Goal: Check status: Check status

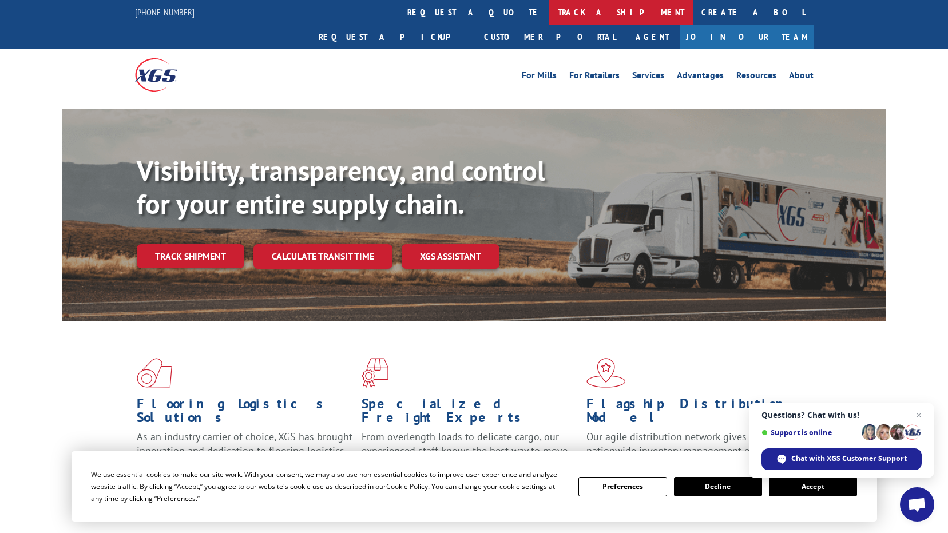
click at [549, 13] on link "track a shipment" at bounding box center [621, 12] width 144 height 25
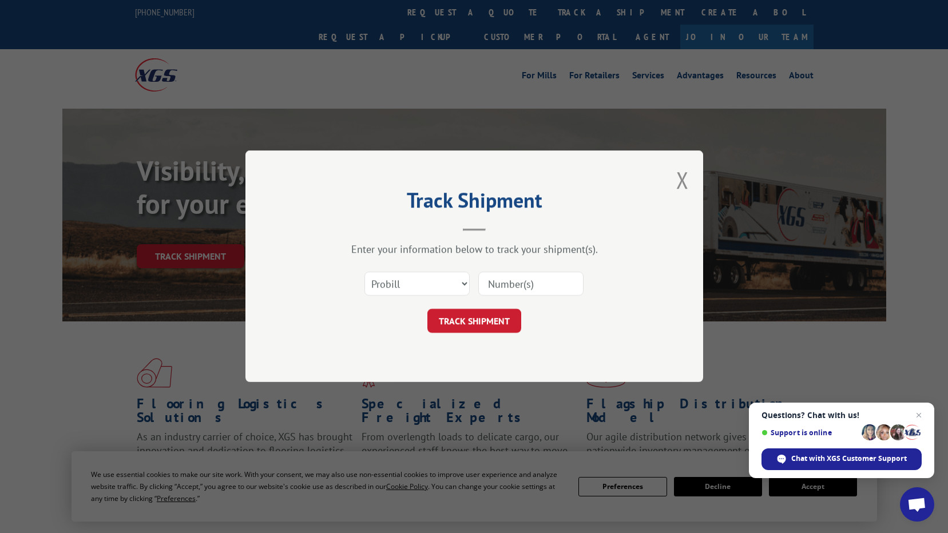
click at [507, 280] on input at bounding box center [530, 284] width 105 height 24
paste input "6100055495"
type input "6100055495"
click at [489, 319] on button "TRACK SHIPMENT" at bounding box center [474, 321] width 94 height 24
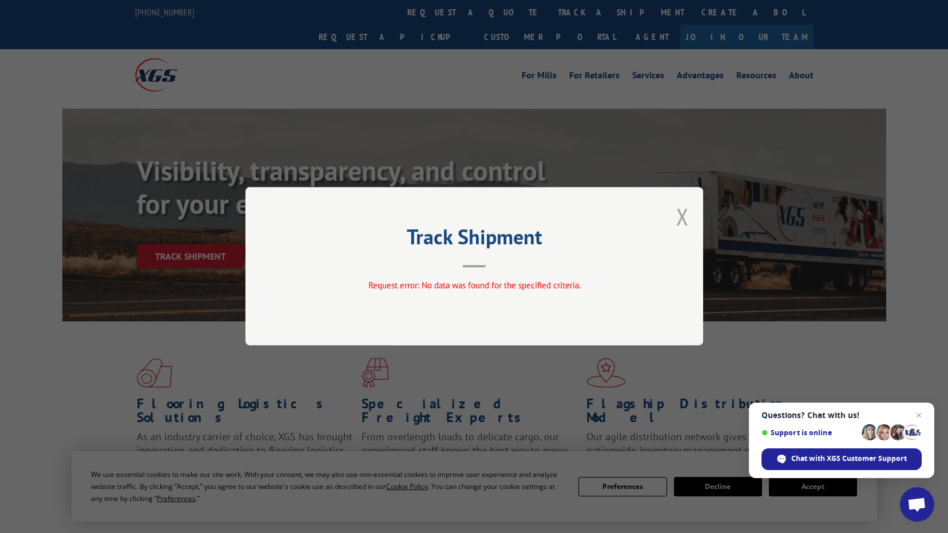
click at [688, 220] on button "Close modal" at bounding box center [682, 216] width 13 height 30
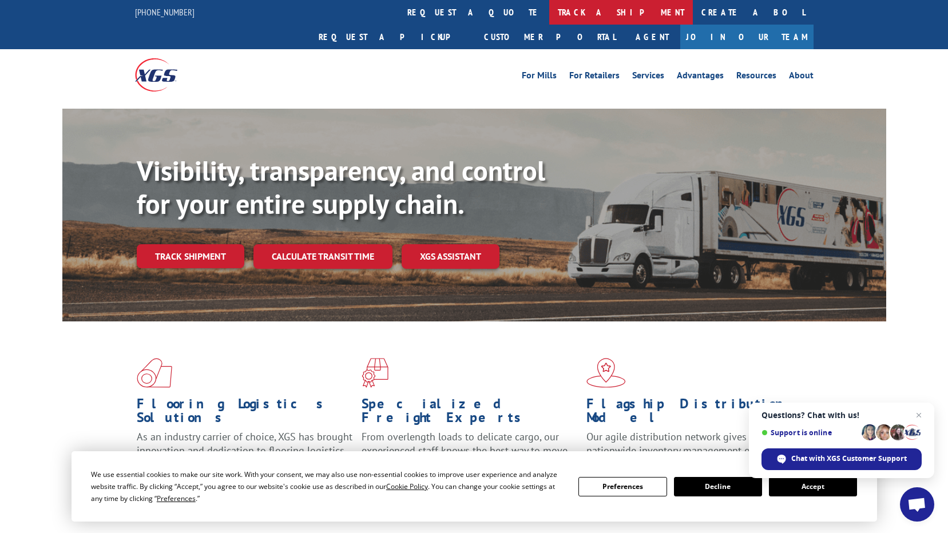
click at [549, 17] on link "track a shipment" at bounding box center [621, 12] width 144 height 25
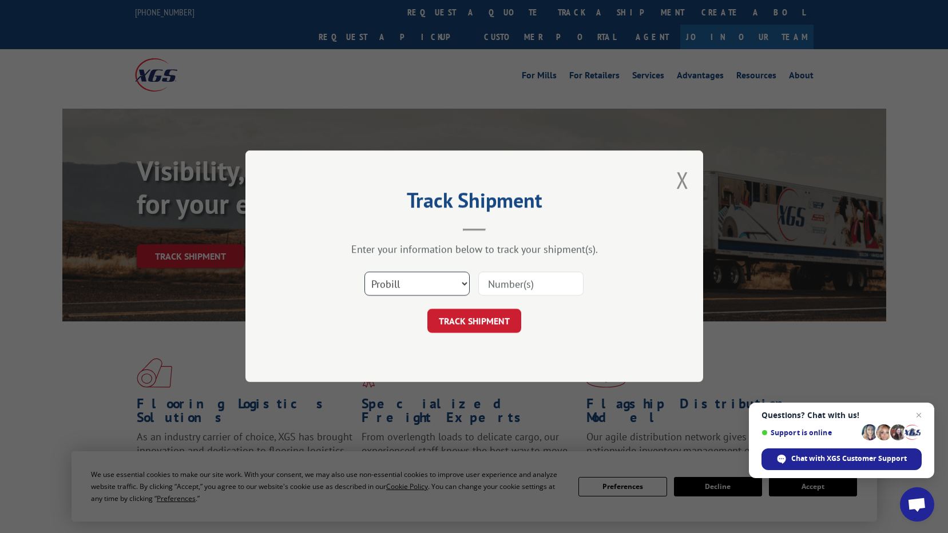
click at [448, 294] on select "Select category... Probill BOL PO" at bounding box center [416, 284] width 105 height 24
select select "bol"
click at [364, 272] on select "Select category... Probill BOL PO" at bounding box center [416, 284] width 105 height 24
click at [514, 278] on input at bounding box center [530, 284] width 105 height 24
paste input "6100055495"
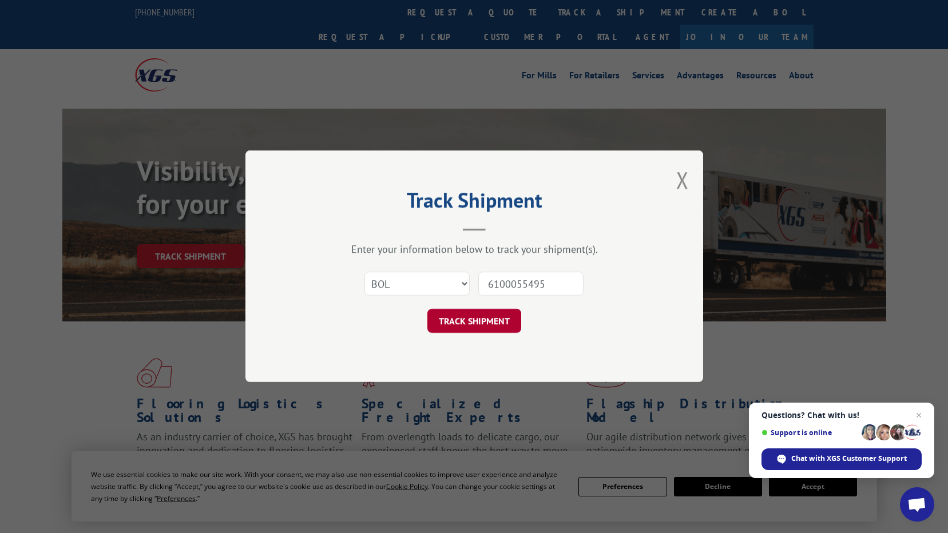
type input "6100055495"
click at [491, 318] on button "TRACK SHIPMENT" at bounding box center [474, 321] width 94 height 24
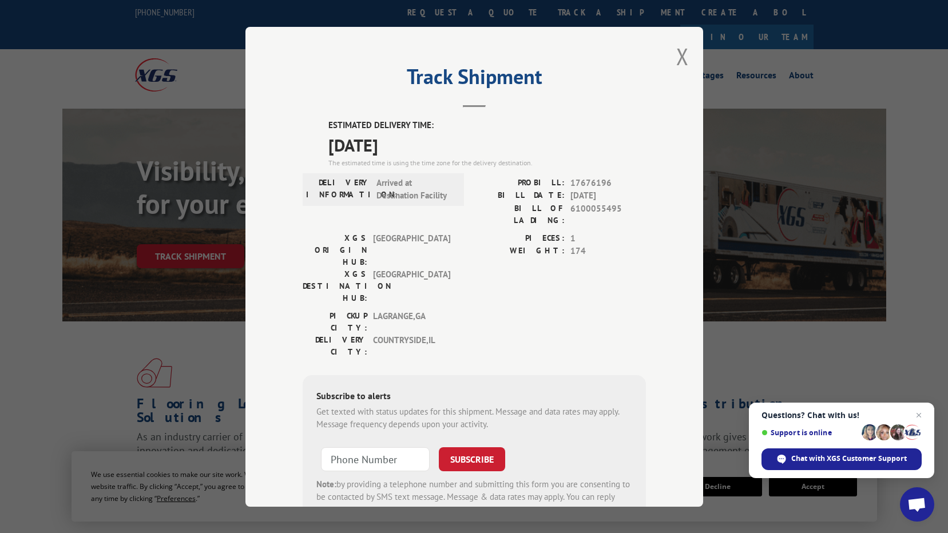
drag, startPoint x: 324, startPoint y: 150, endPoint x: 427, endPoint y: 135, distance: 104.7
click at [427, 135] on span "[DATE]" at bounding box center [486, 145] width 317 height 26
drag, startPoint x: 427, startPoint y: 135, endPoint x: 479, endPoint y: 131, distance: 52.2
click at [466, 139] on span "[DATE]" at bounding box center [486, 145] width 317 height 26
click at [676, 54] on button "Close modal" at bounding box center [682, 56] width 13 height 30
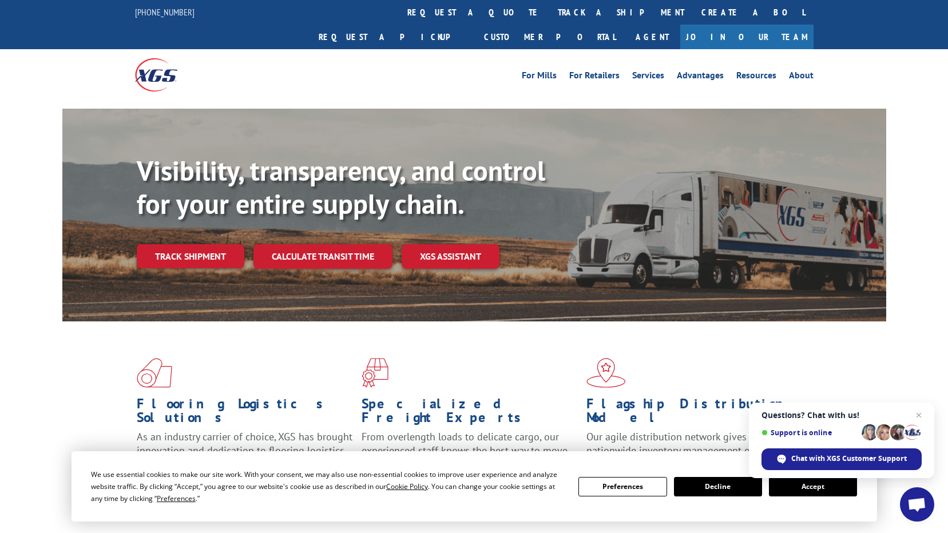
click at [865, 49] on div "For [PERSON_NAME] For Retailers Services Advantages Resources About For [PERSON…" at bounding box center [474, 74] width 948 height 51
click at [719, 486] on button "Decline" at bounding box center [718, 486] width 88 height 19
